Goal: Task Accomplishment & Management: Use online tool/utility

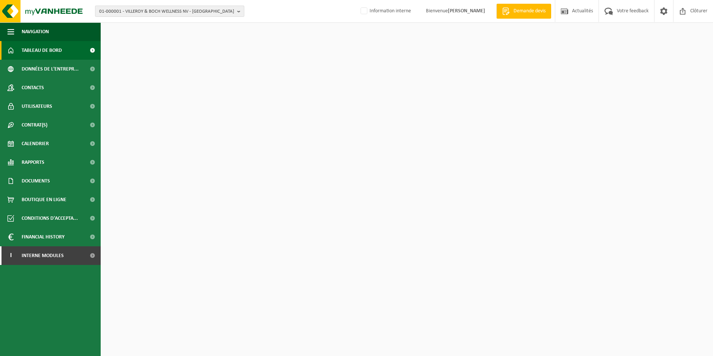
click at [184, 15] on span "01-000001 - VILLEROY & BOCH WELLNESS NV - ROESELARE" at bounding box center [166, 11] width 135 height 11
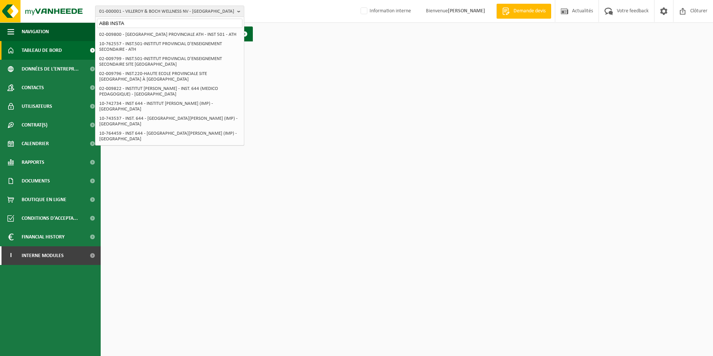
click at [142, 24] on input "ABB INSTA" at bounding box center [169, 23] width 145 height 9
drag, startPoint x: 138, startPoint y: 23, endPoint x: 53, endPoint y: 24, distance: 85.4
click at [53, 24] on div "01-000001 - VILLEROY & BOCH WELLNESS NV - ROESELARE ABB INSTA 01-000001 - VILLE…" at bounding box center [356, 22] width 713 height 45
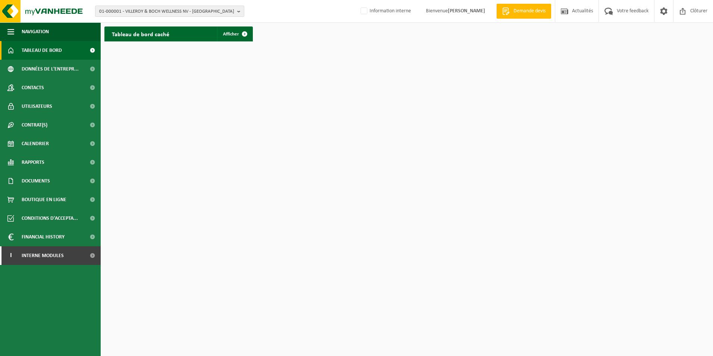
click at [132, 10] on span "01-000001 - VILLEROY & BOCH WELLNESS NV - ROESELARE" at bounding box center [166, 11] width 135 height 11
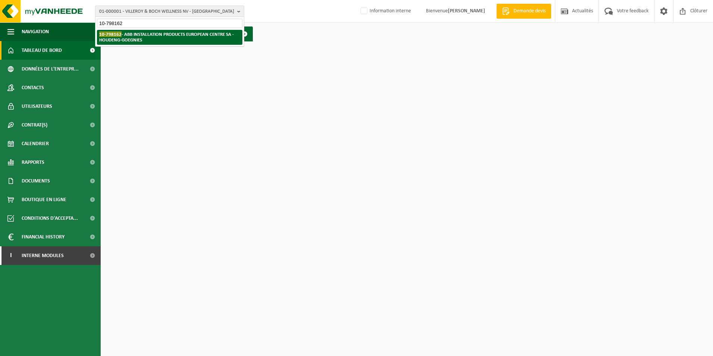
type input "10-798162"
click at [147, 34] on strong "10-798162 - ABB INSTALLATION PRODUCTS EUROPEAN CENTRE SA - HOUDENG-GOEGNIES" at bounding box center [166, 36] width 135 height 11
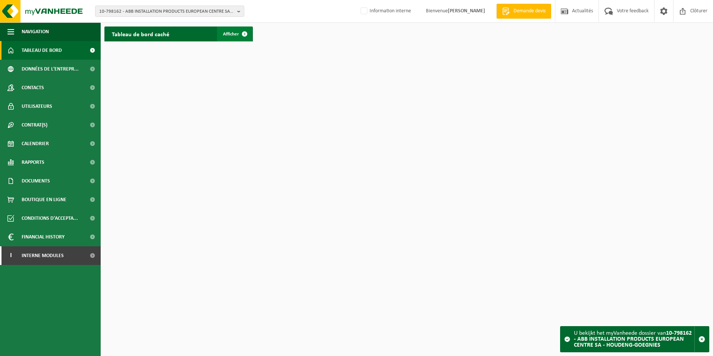
click at [232, 41] on link "Afficher" at bounding box center [234, 33] width 35 height 15
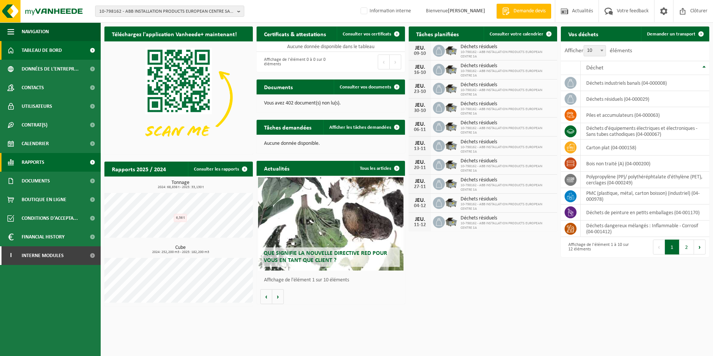
click at [45, 163] on link "Rapports" at bounding box center [50, 162] width 101 height 19
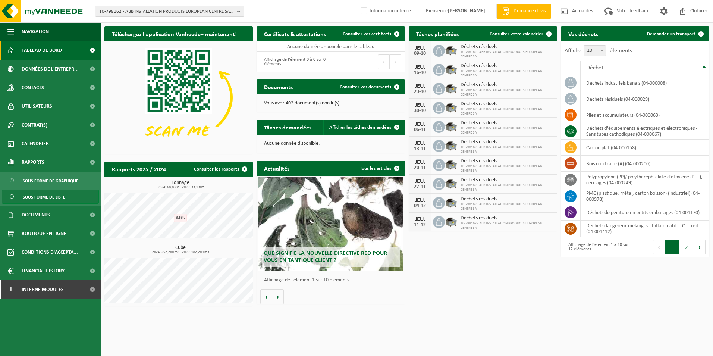
click at [47, 195] on span "Sous forme de liste" at bounding box center [44, 197] width 42 height 14
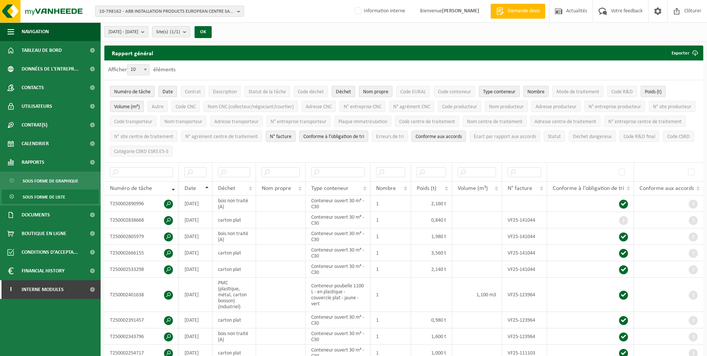
click at [138, 34] on span "2025-05-01 - 2025-10-09" at bounding box center [123, 31] width 30 height 11
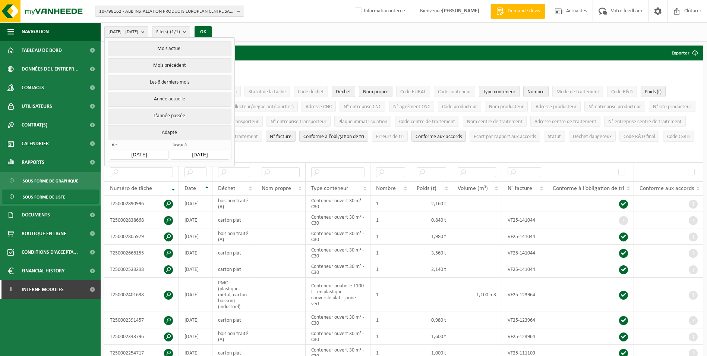
click at [135, 151] on input "2025-05-01" at bounding box center [139, 154] width 58 height 10
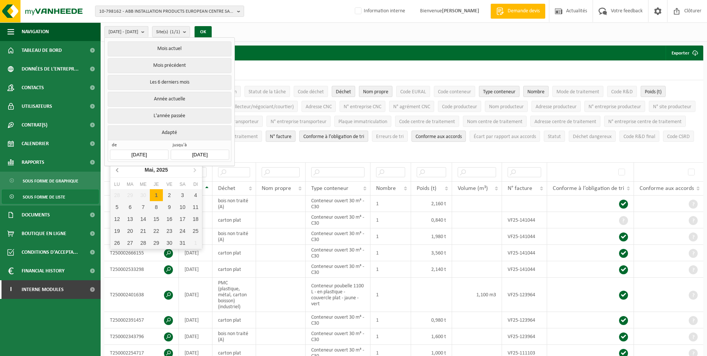
click at [118, 171] on icon at bounding box center [118, 170] width 12 height 12
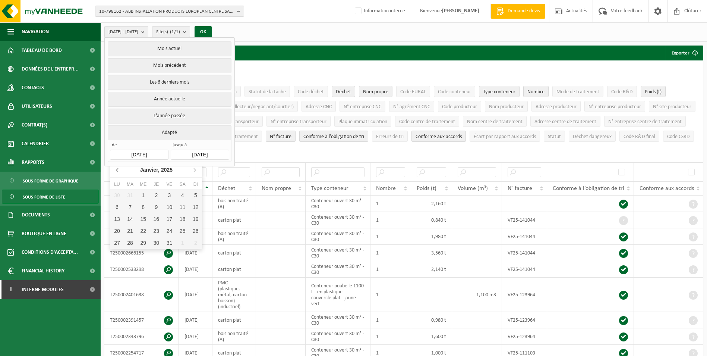
click at [118, 171] on icon at bounding box center [118, 170] width 12 height 12
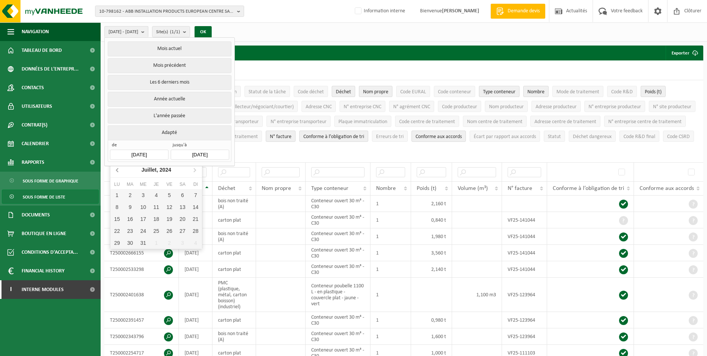
click at [118, 171] on icon at bounding box center [118, 170] width 12 height 12
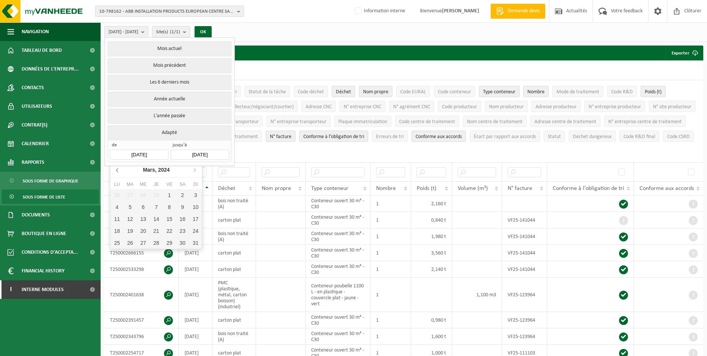
click at [118, 171] on icon at bounding box center [118, 170] width 12 height 12
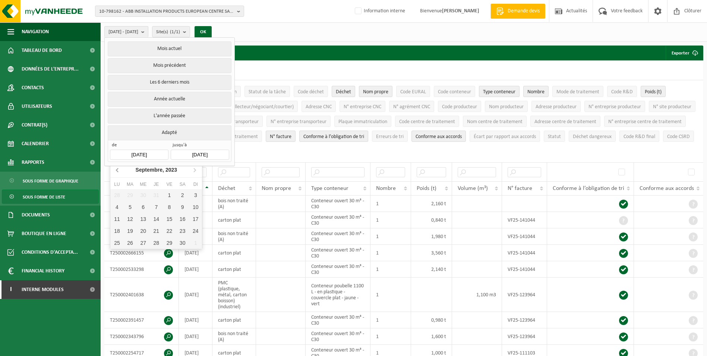
click at [118, 171] on icon at bounding box center [118, 170] width 12 height 12
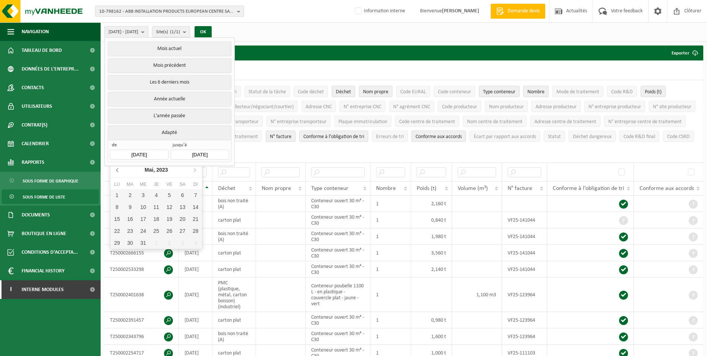
click at [118, 171] on icon at bounding box center [118, 170] width 12 height 12
click at [194, 194] on div "1" at bounding box center [195, 195] width 13 height 12
type input "2023-01-01"
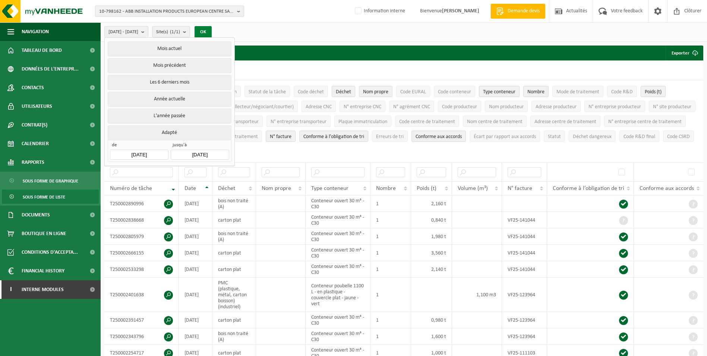
click at [212, 32] on button "OK" at bounding box center [203, 32] width 17 height 12
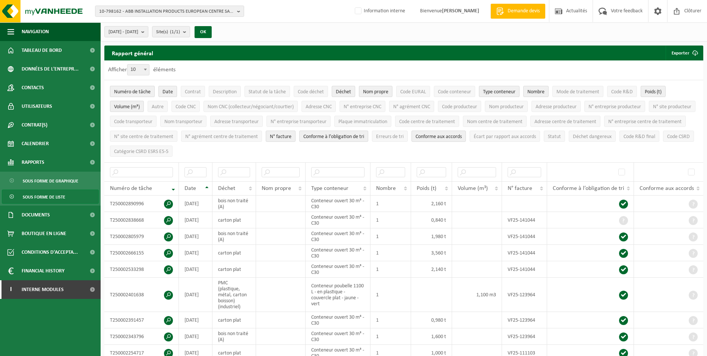
click at [144, 93] on span "Numéro de tâche" at bounding box center [132, 92] width 37 height 6
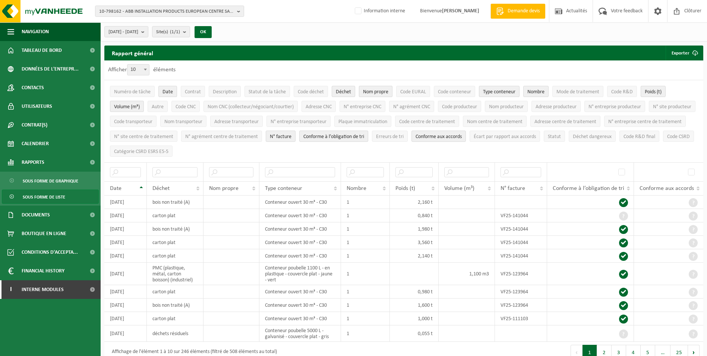
click at [377, 91] on span "Nom propre" at bounding box center [375, 92] width 25 height 6
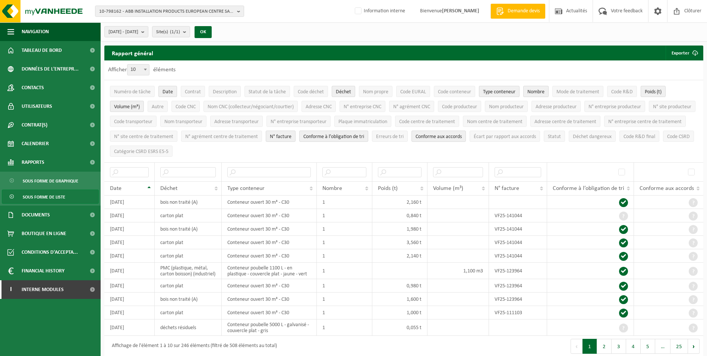
click at [539, 91] on span "Nombre" at bounding box center [535, 92] width 17 height 6
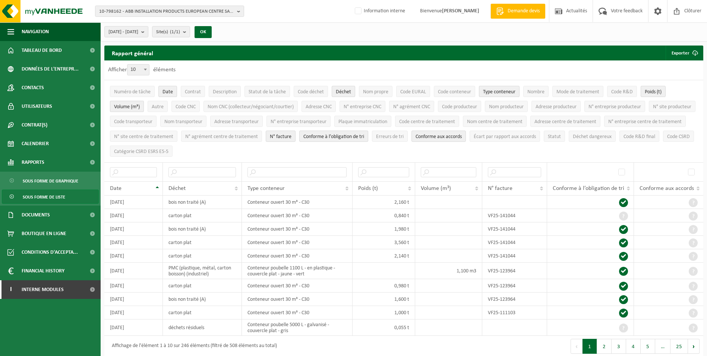
click at [133, 108] on span "Volume (m³)" at bounding box center [127, 107] width 26 height 6
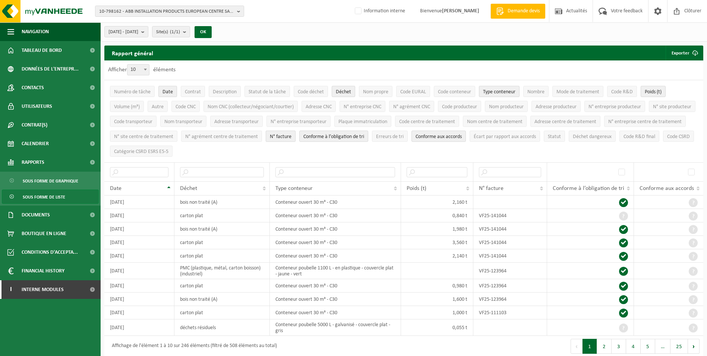
click at [291, 134] on span "N° facture" at bounding box center [281, 137] width 22 height 6
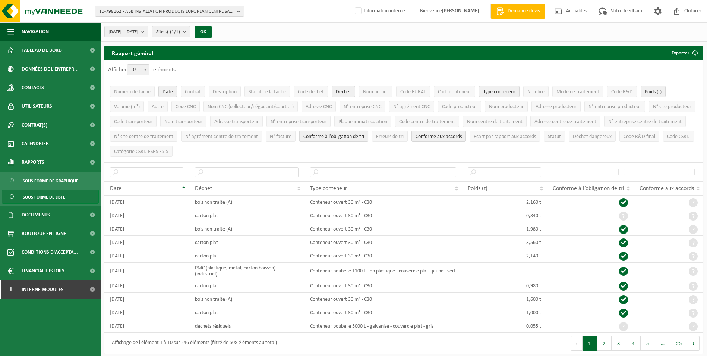
click at [364, 134] on span "Conforme à l’obligation de tri" at bounding box center [333, 137] width 61 height 6
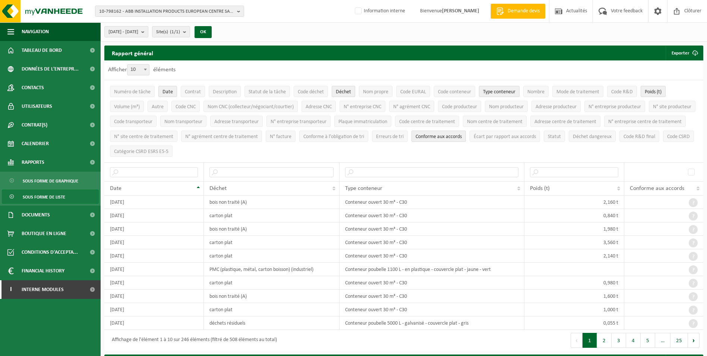
click at [466, 131] on button "Conforme aux accords" at bounding box center [438, 135] width 54 height 11
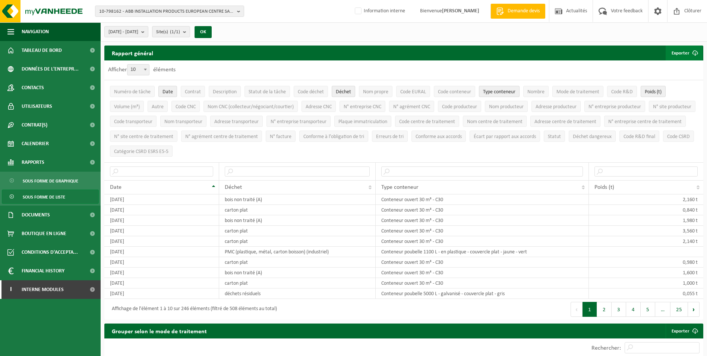
click at [675, 56] on button "Exporter" at bounding box center [684, 52] width 37 height 15
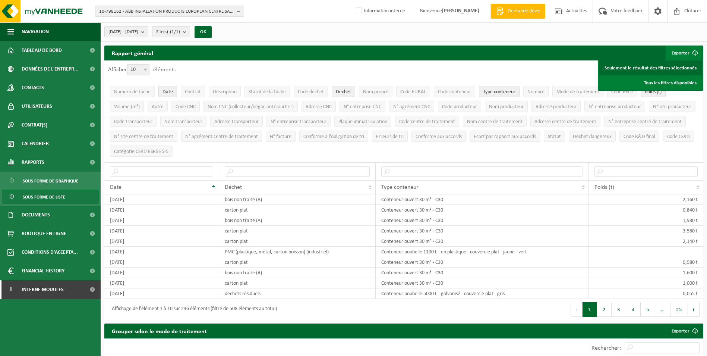
click at [652, 68] on link "Seulement le résultat des filtres sélectionnés" at bounding box center [650, 67] width 103 height 15
click at [294, 170] on input "text" at bounding box center [297, 171] width 145 height 10
click at [287, 167] on input "text" at bounding box center [297, 171] width 145 height 10
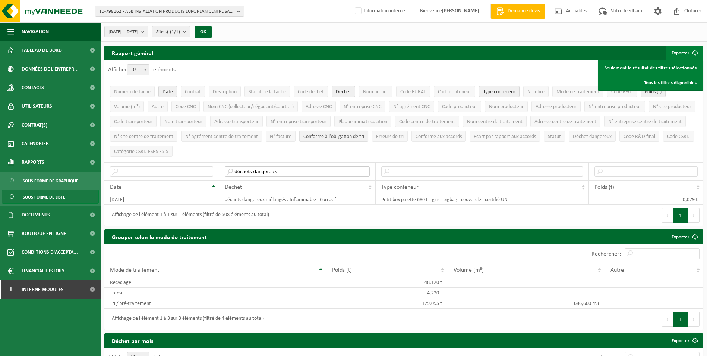
type input "déchets dangereux"
click at [364, 135] on span "Conforme à l’obligation de tri" at bounding box center [333, 137] width 61 height 6
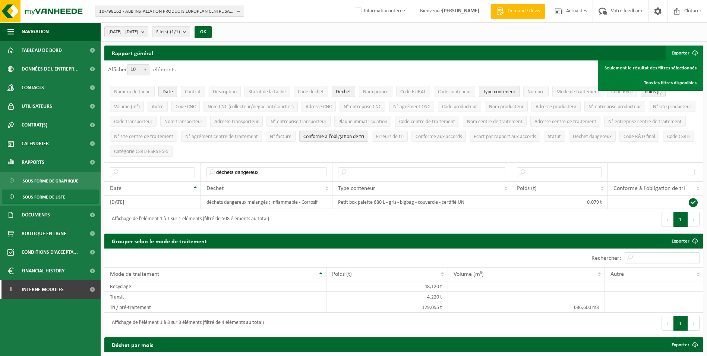
click at [364, 135] on span "Conforme à l’obligation de tri" at bounding box center [333, 137] width 61 height 6
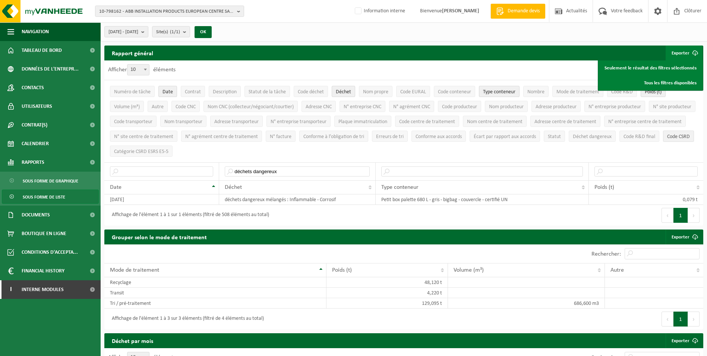
click at [667, 139] on span "Code CSRD" at bounding box center [678, 137] width 23 height 6
click at [624, 139] on span "Code R&D final" at bounding box center [640, 137] width 32 height 6
click at [667, 139] on span "Code CSRD" at bounding box center [678, 137] width 23 height 6
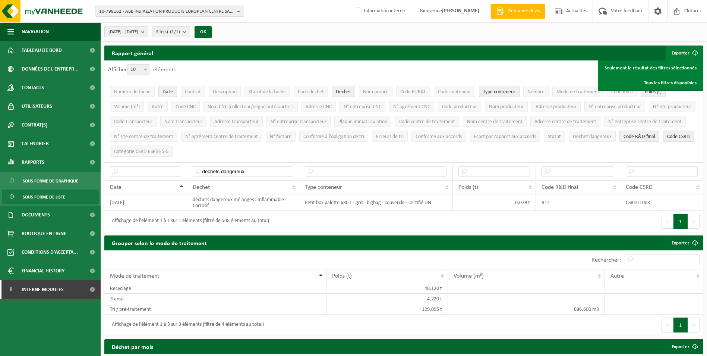
click at [667, 139] on span "Code CSRD" at bounding box center [678, 137] width 23 height 6
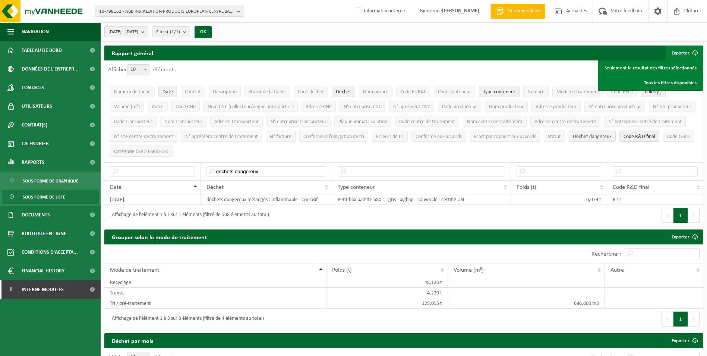
click at [573, 139] on span "Déchet dangereux" at bounding box center [592, 137] width 39 height 6
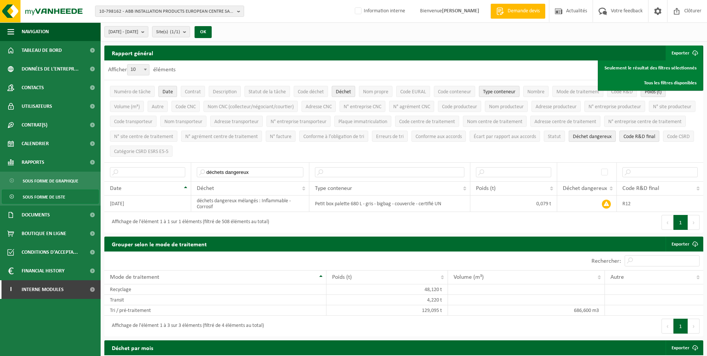
click at [573, 139] on span "Déchet dangereux" at bounding box center [592, 137] width 39 height 6
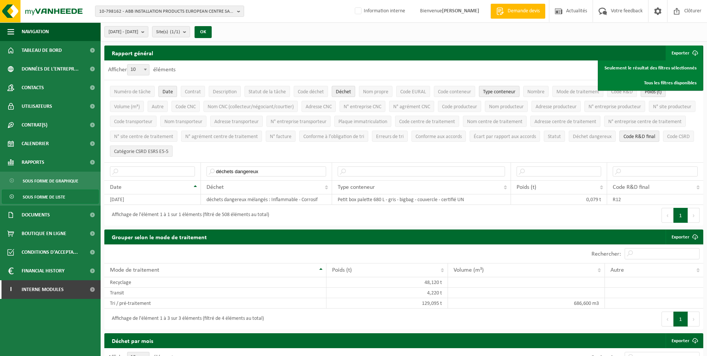
click at [168, 150] on span "Catégorie CSRD ESRS E5-5" at bounding box center [141, 152] width 54 height 6
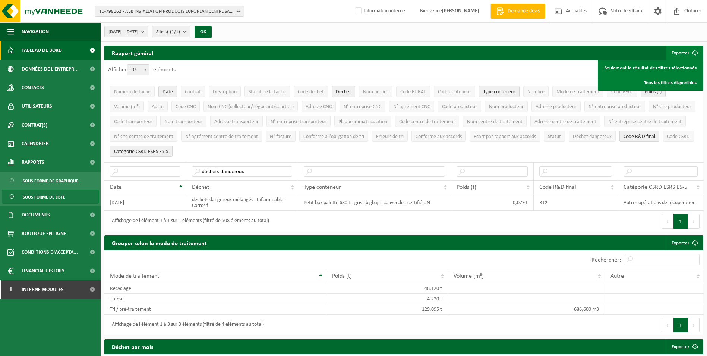
click at [60, 53] on span "Tableau de bord" at bounding box center [42, 50] width 40 height 19
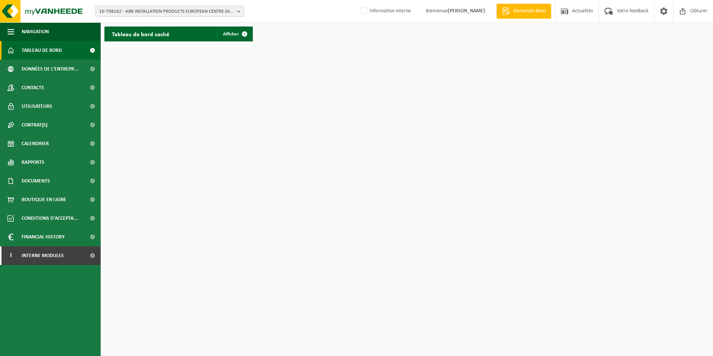
click at [197, 10] on span "10-798162 - ABB INSTALLATION PRODUCTS EUROPEAN CENTRE SA - HOUDENG-GOEGNIES" at bounding box center [166, 11] width 135 height 11
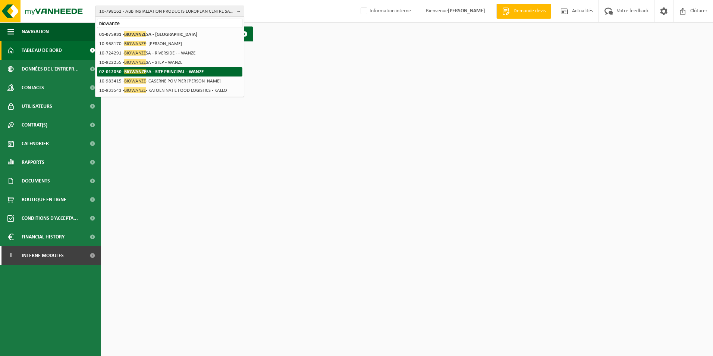
type input "biowanze"
click at [146, 67] on li "02-012050 - BIOWANZE SA - SITE PRINCIPAL - WANZE" at bounding box center [169, 71] width 145 height 9
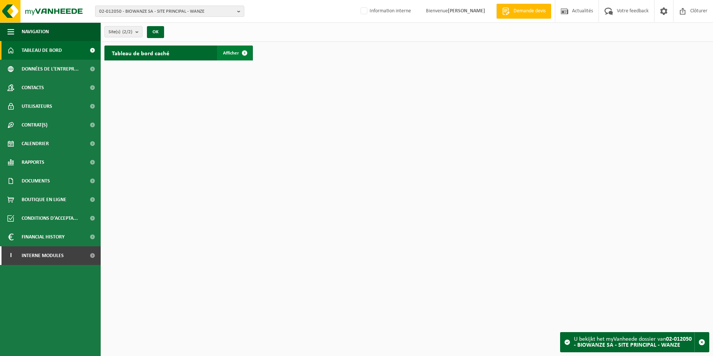
click at [229, 57] on link "Afficher" at bounding box center [234, 52] width 35 height 15
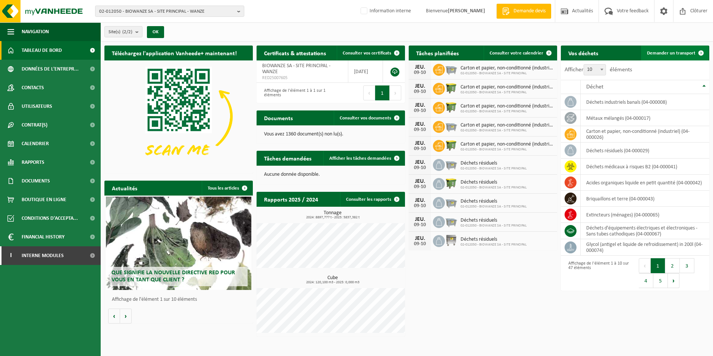
click at [665, 51] on span "Demander un transport" at bounding box center [671, 53] width 48 height 5
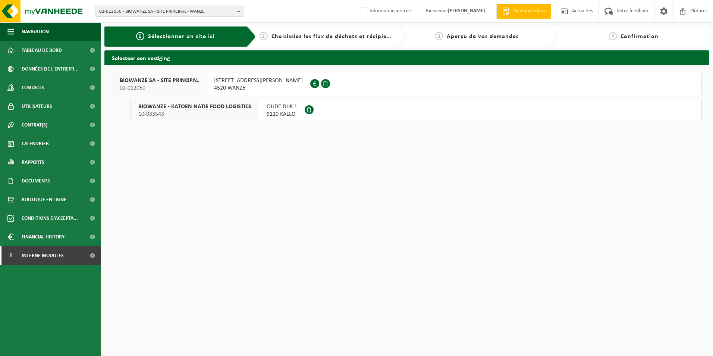
click at [177, 83] on span "BIOWANZE SA - SITE PRINCIPAL" at bounding box center [159, 80] width 79 height 7
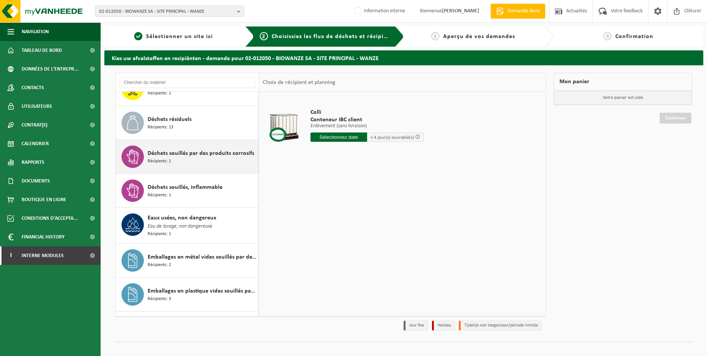
click at [208, 153] on span "Déchets souillés par des produits corrosifs" at bounding box center [201, 153] width 107 height 9
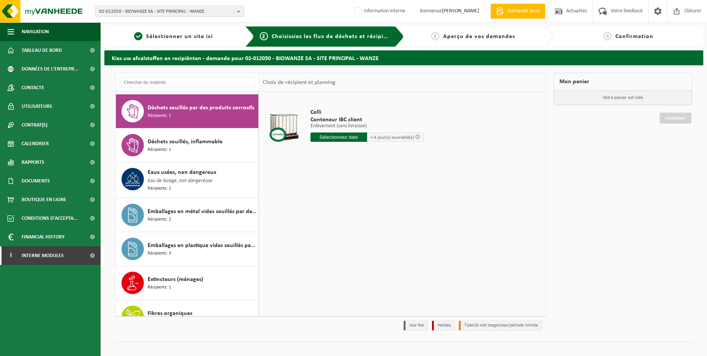
scroll to position [644, 0]
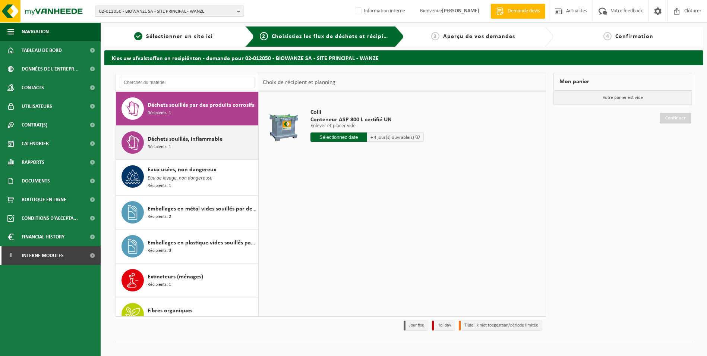
click at [208, 144] on div "Déchets souillés, inflammable Récipients: 1" at bounding box center [202, 142] width 109 height 22
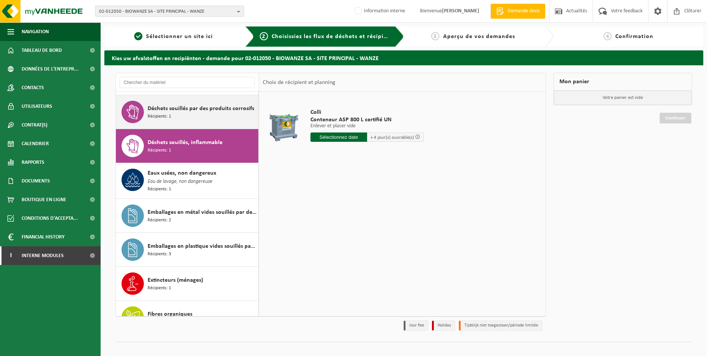
click at [207, 118] on div "Déchets souillés par des produits corrosifs Récipients: 1" at bounding box center [202, 112] width 109 height 22
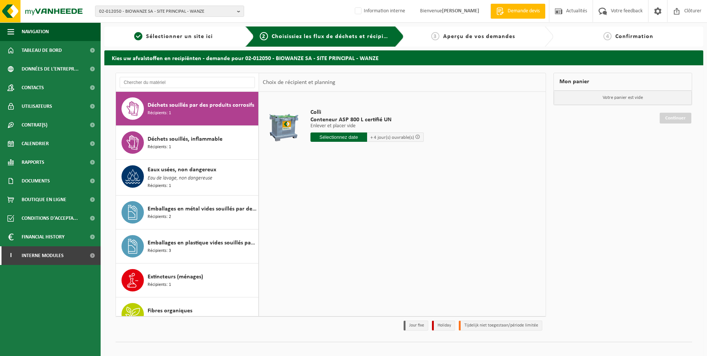
click at [336, 136] on input "text" at bounding box center [338, 136] width 57 height 9
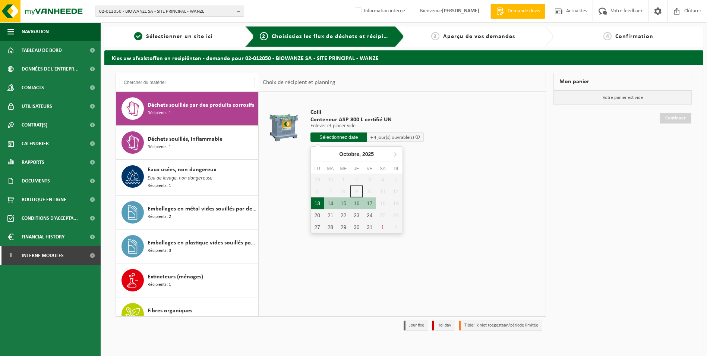
click at [321, 205] on div "13" at bounding box center [317, 203] width 13 height 12
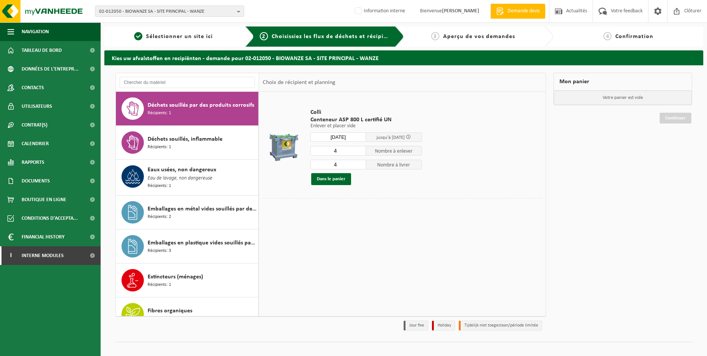
type input "à partir de 2025-10-13"
click at [360, 153] on input "3" at bounding box center [338, 151] width 56 height 10
type input "2"
click at [361, 152] on input "2" at bounding box center [338, 151] width 56 height 10
click at [360, 166] on input "3" at bounding box center [338, 165] width 56 height 10
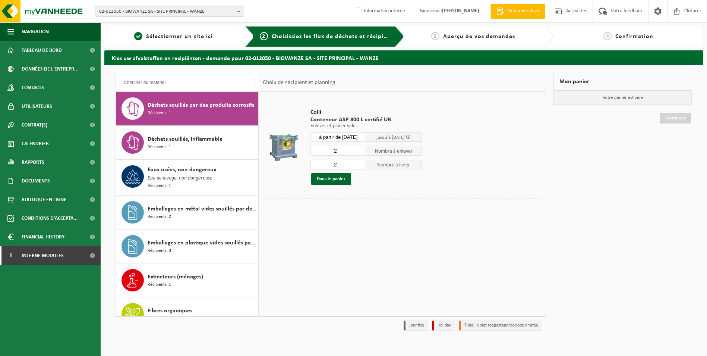
type input "2"
click at [360, 166] on input "2" at bounding box center [338, 165] width 56 height 10
click at [332, 178] on button "Dans le panier" at bounding box center [331, 179] width 40 height 12
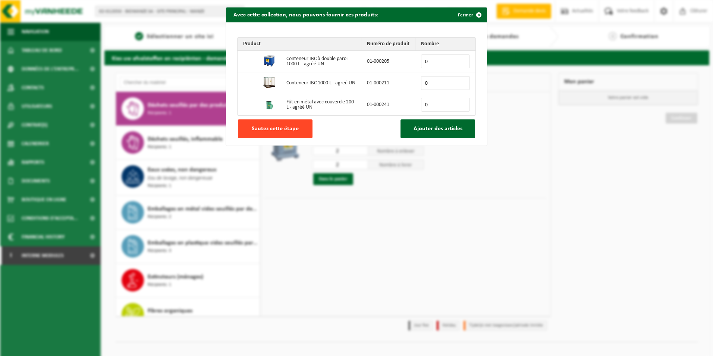
click at [286, 126] on span "Sautez cette étape" at bounding box center [275, 129] width 47 height 6
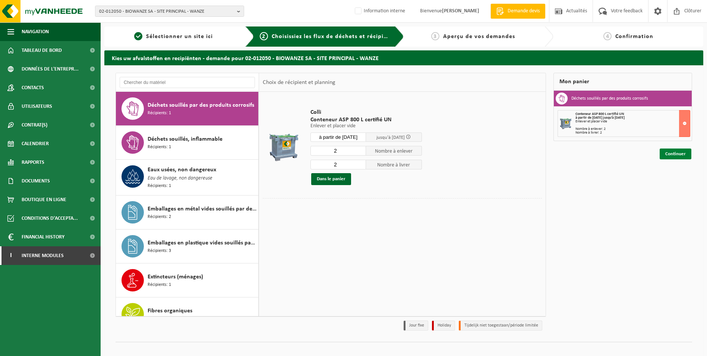
click at [678, 156] on link "Continuer" at bounding box center [676, 153] width 32 height 11
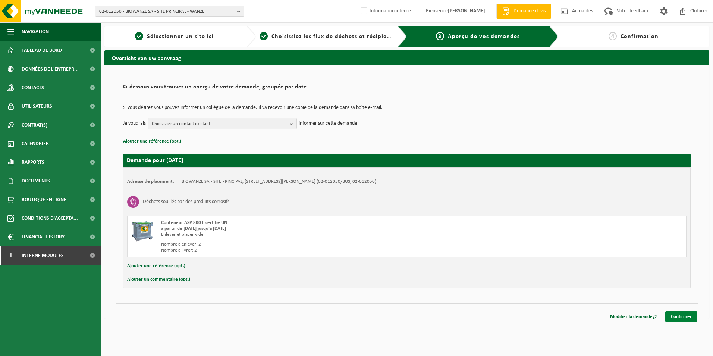
click at [678, 315] on link "Confirmer" at bounding box center [681, 316] width 32 height 11
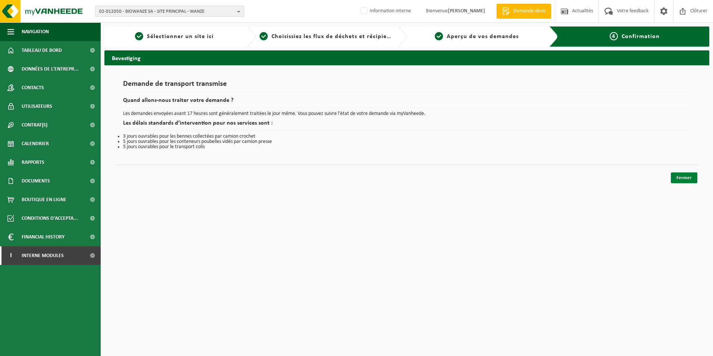
click at [686, 180] on link "Fermer" at bounding box center [683, 177] width 26 height 11
